Goal: Transaction & Acquisition: Purchase product/service

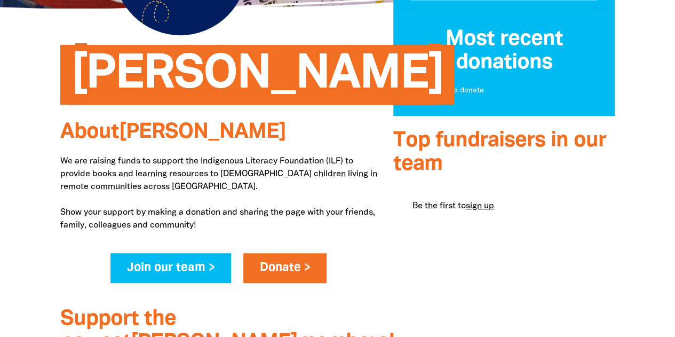
scroll to position [227, 0]
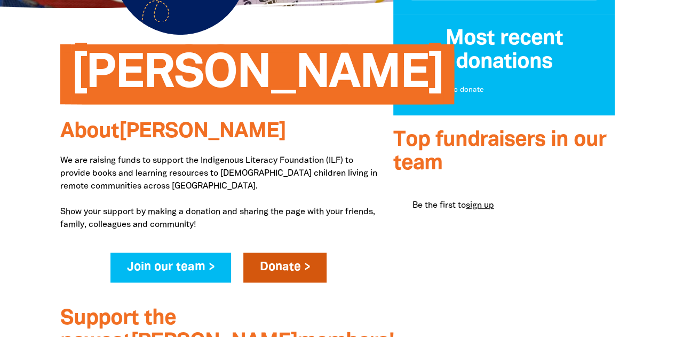
click at [271, 266] on link "Donate >" at bounding box center [285, 268] width 84 height 30
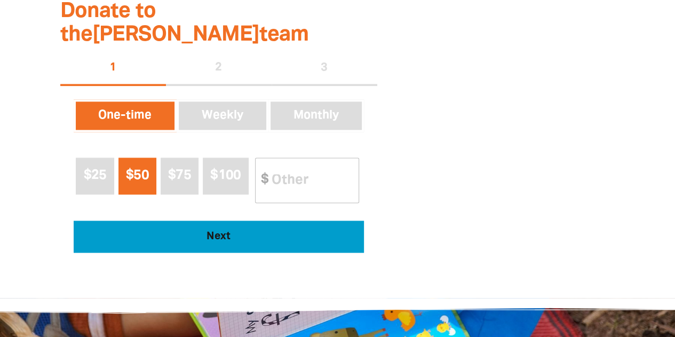
click at [257, 231] on span "Next" at bounding box center [218, 236] width 261 height 11
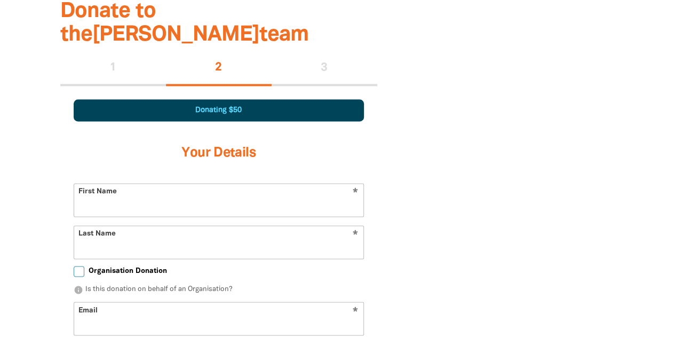
scroll to position [670, 0]
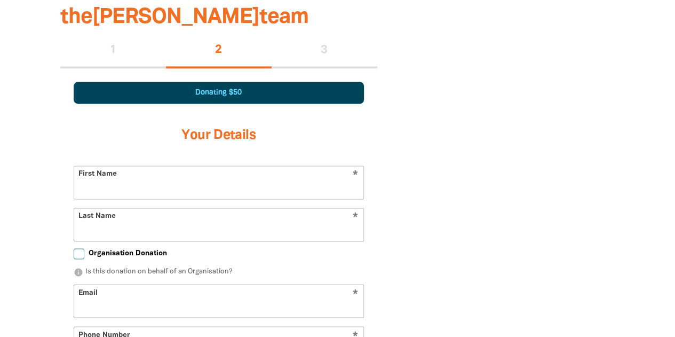
select select "AU"
click at [202, 166] on input "First Name" at bounding box center [218, 182] width 289 height 33
type input "Mr"
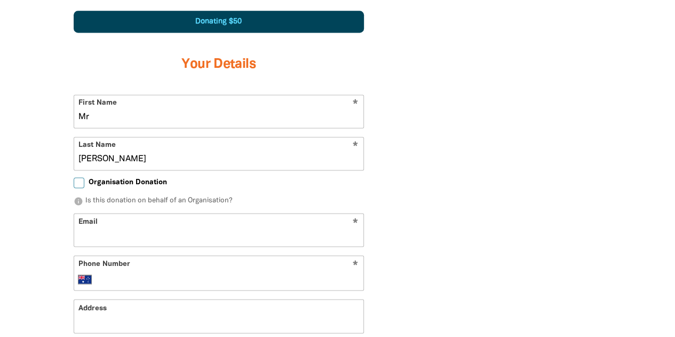
scroll to position [742, 0]
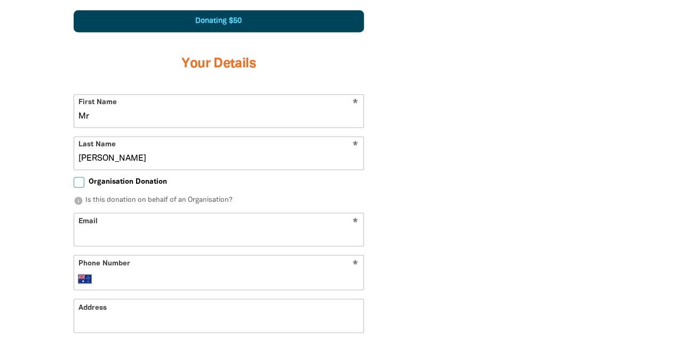
type input "[PERSON_NAME]"
click at [129, 213] on input "Email" at bounding box center [218, 229] width 289 height 33
type input "batesd@stkevins.vic.edu.au"
type input "0402 690 527"
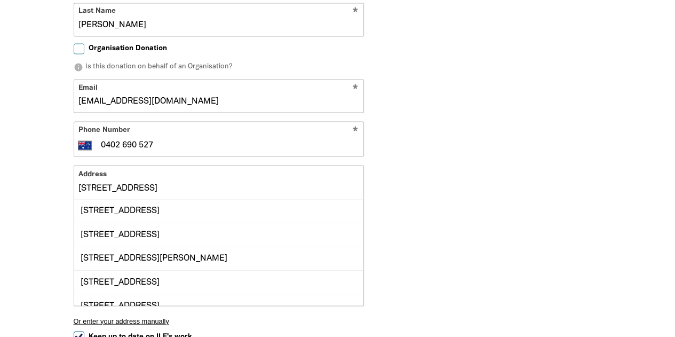
scroll to position [882, 0]
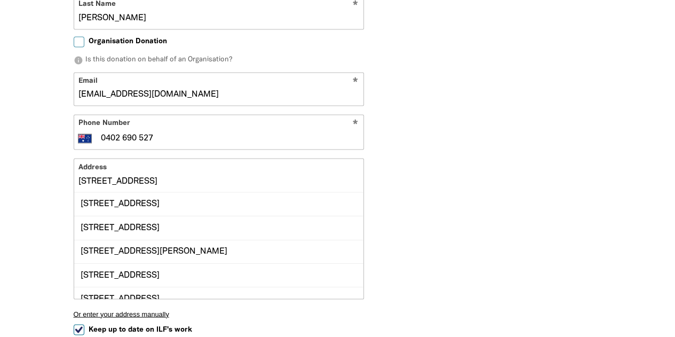
click at [241, 192] on div "Unit 2, 12 Maryville Street, RIPPONLEA VIC 3185" at bounding box center [218, 203] width 289 height 23
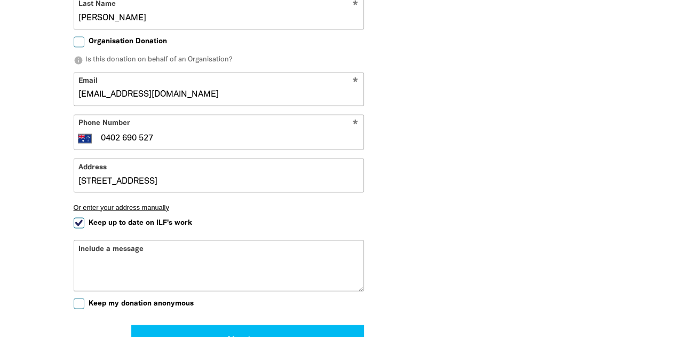
type input "Unit 2, 12 Maryville Street, RIPPONLEA VIC 3185"
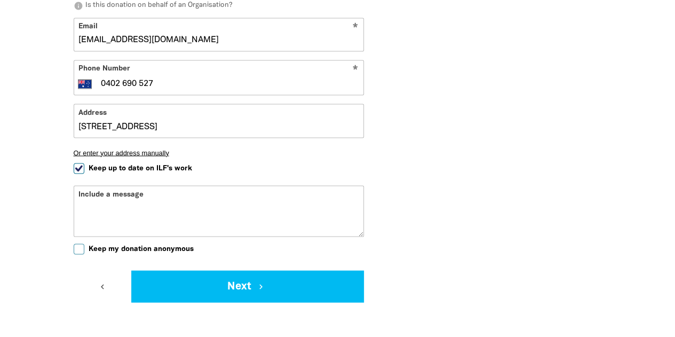
scroll to position [938, 0]
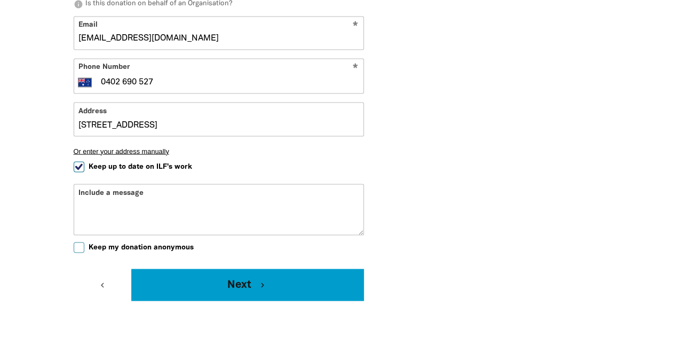
click at [214, 269] on button "Next chevron_right" at bounding box center [247, 285] width 232 height 32
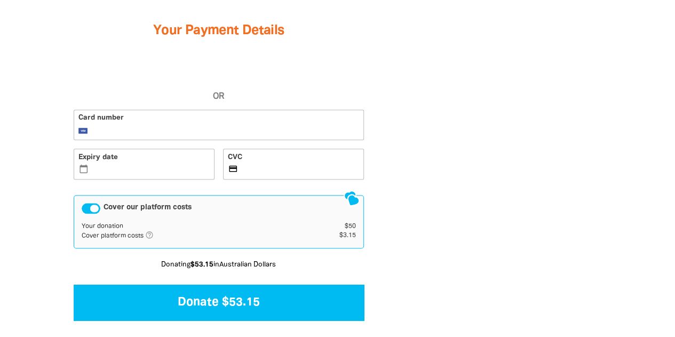
scroll to position [744, 0]
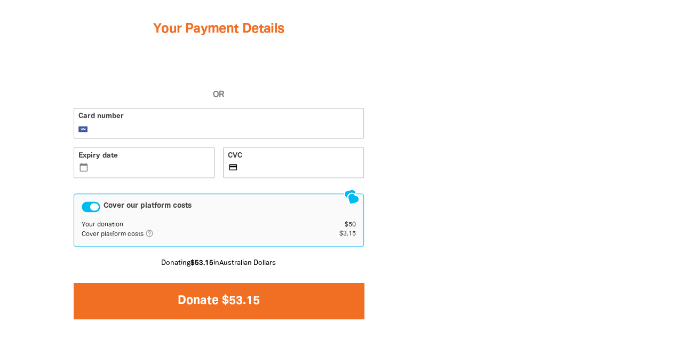
click at [258, 282] on button "Donate $53.15" at bounding box center [219, 300] width 290 height 36
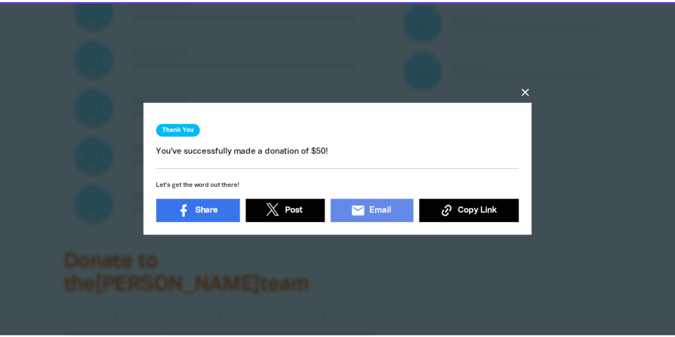
scroll to position [604, 0]
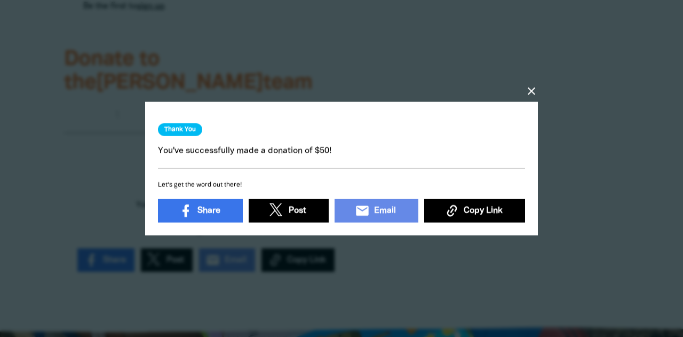
click at [533, 91] on icon "close" at bounding box center [531, 90] width 13 height 13
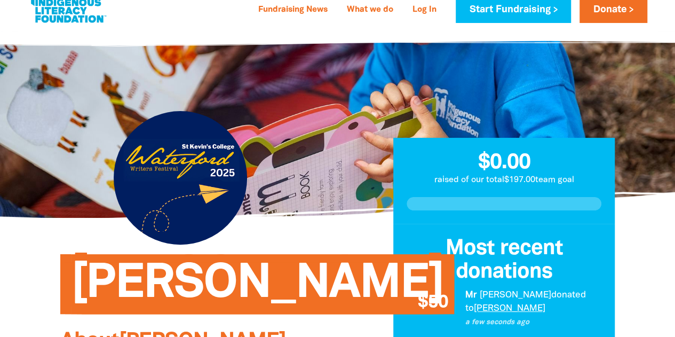
scroll to position [0, 0]
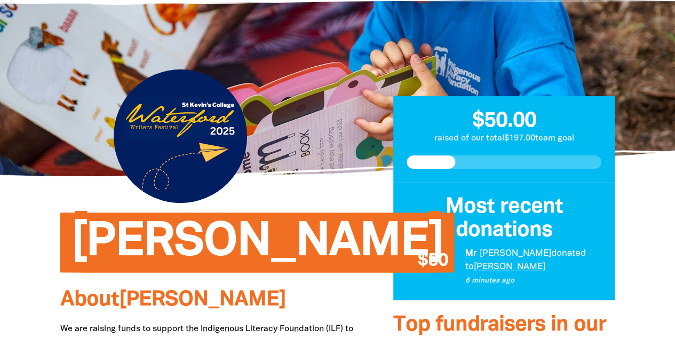
scroll to position [59, 0]
